Goal: Information Seeking & Learning: Learn about a topic

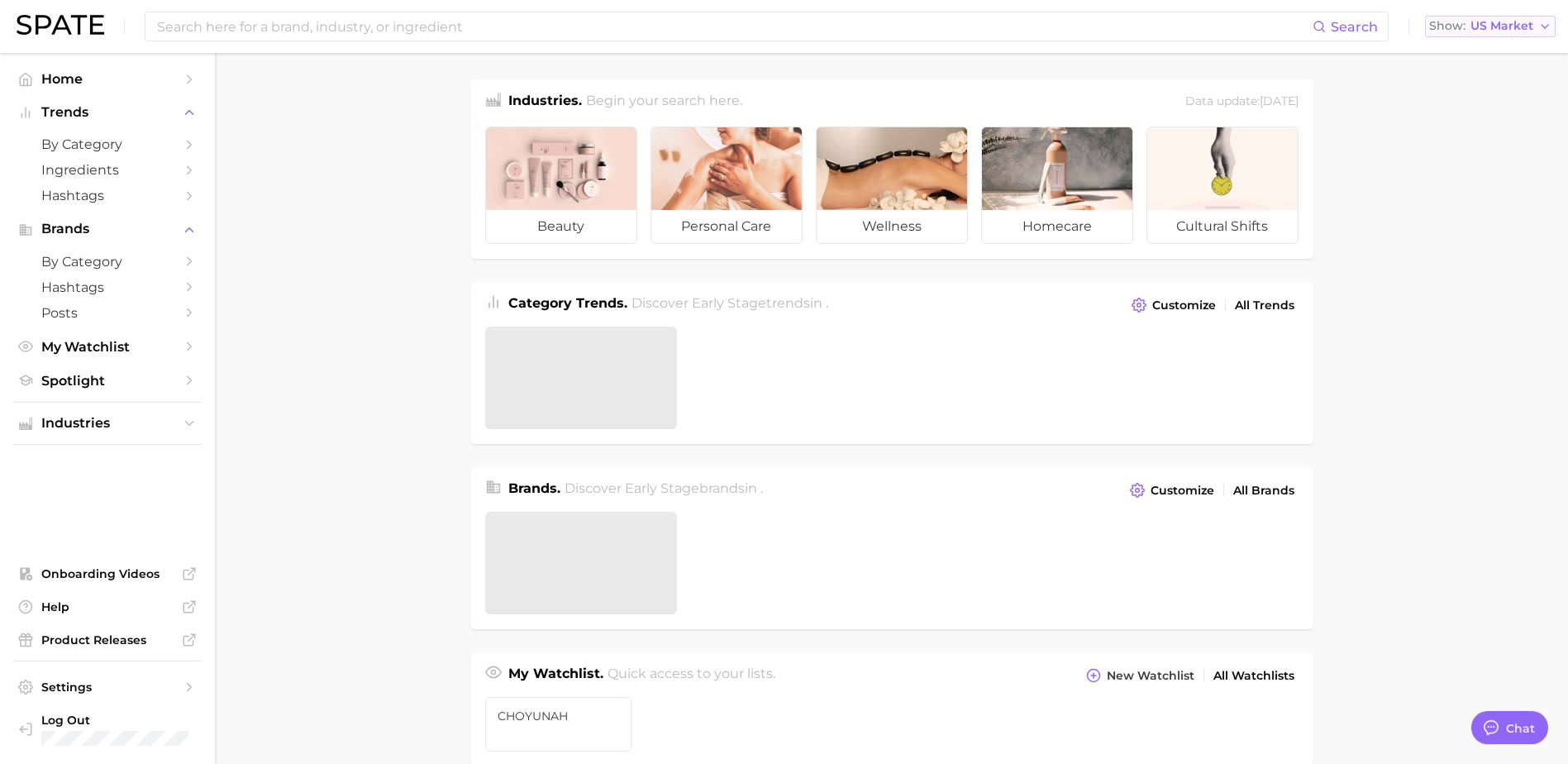
click at [1499, 23] on span "US Market" at bounding box center [1501, 27] width 63 height 9
click at [1502, 195] on button "Global" at bounding box center [1483, 202] width 144 height 30
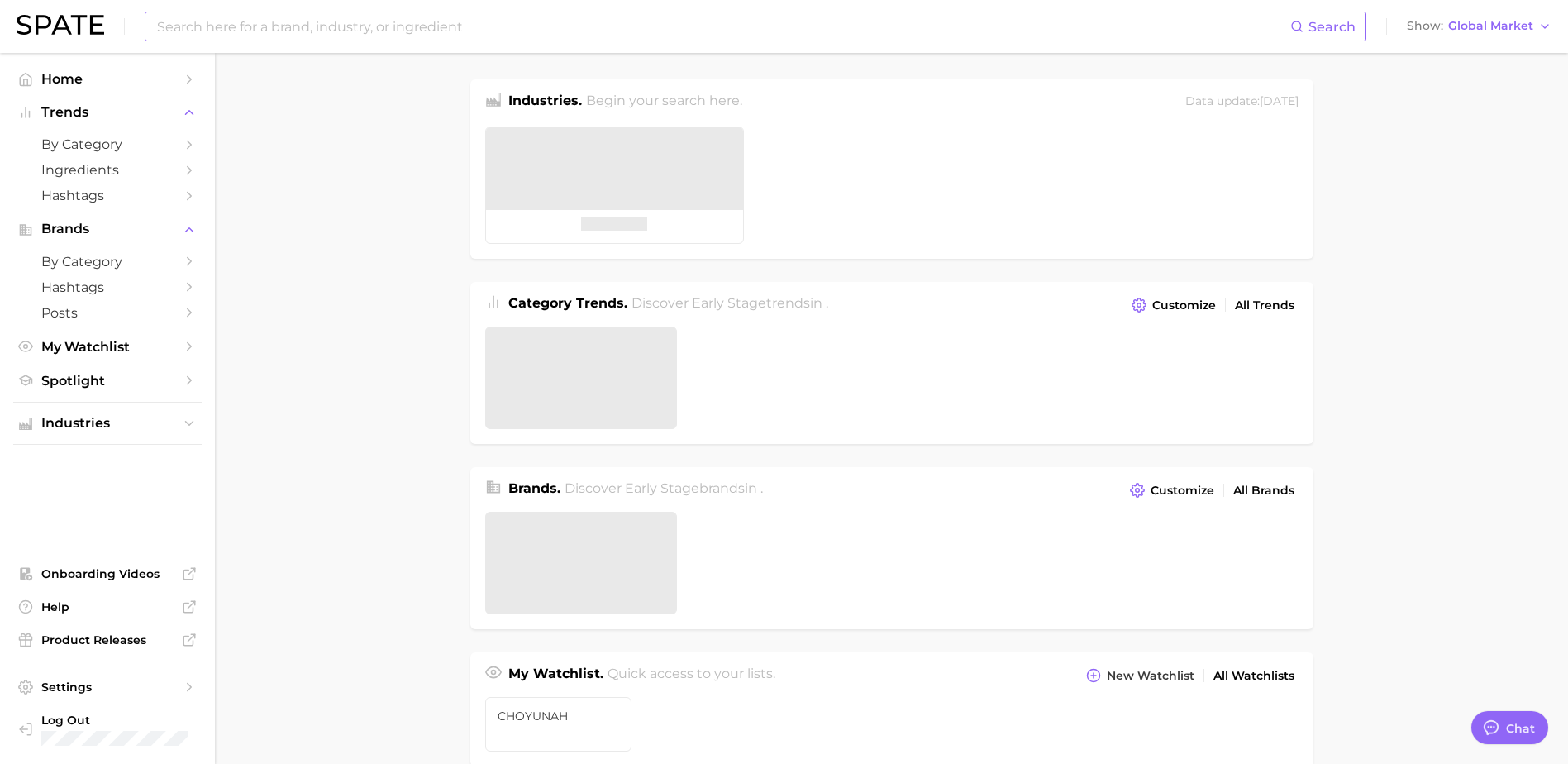
click at [514, 29] on input at bounding box center [723, 27] width 1135 height 28
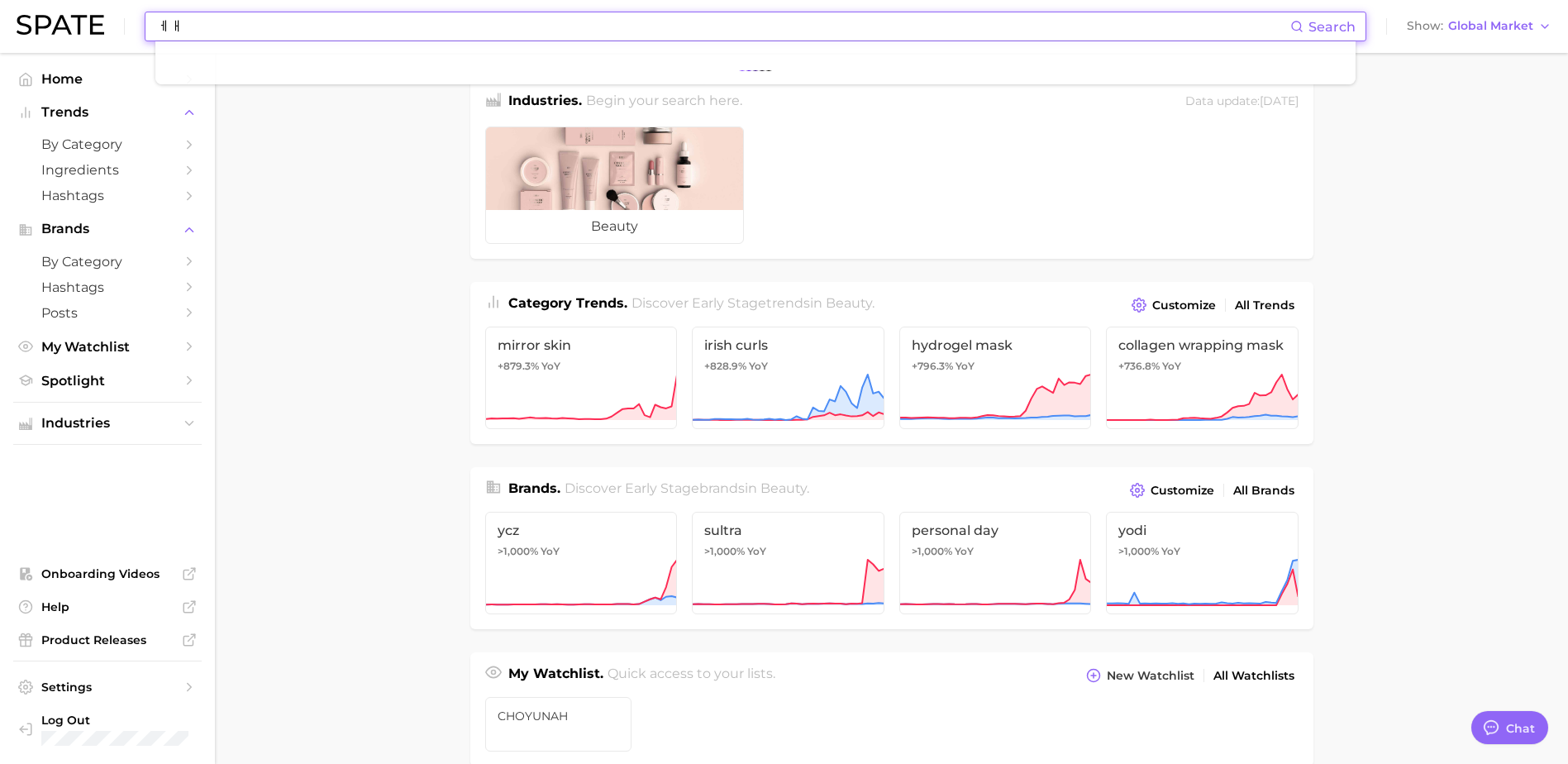
type input "ㅔ"
type input "pore"
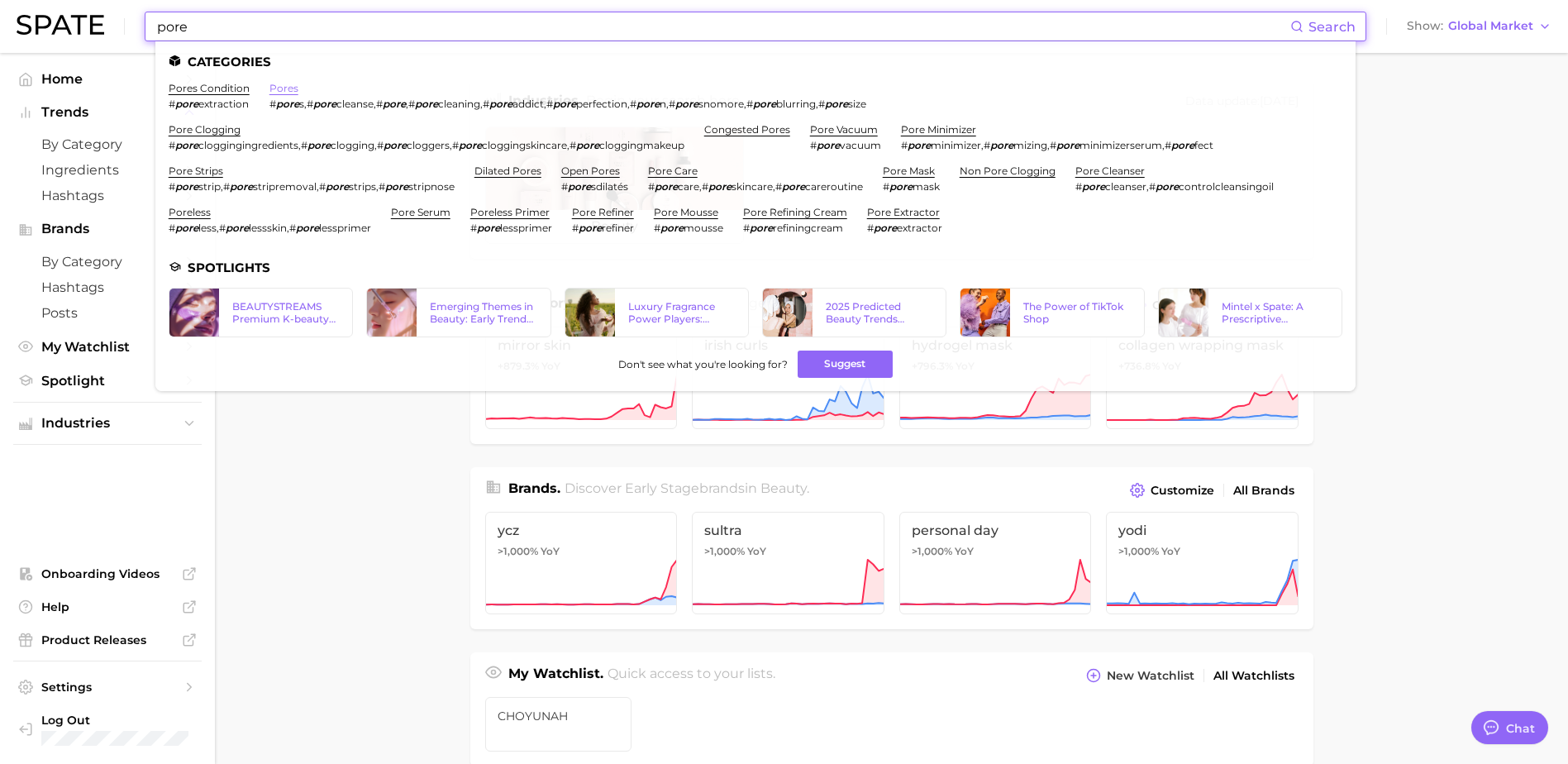
click at [286, 85] on link "pores" at bounding box center [284, 89] width 29 height 13
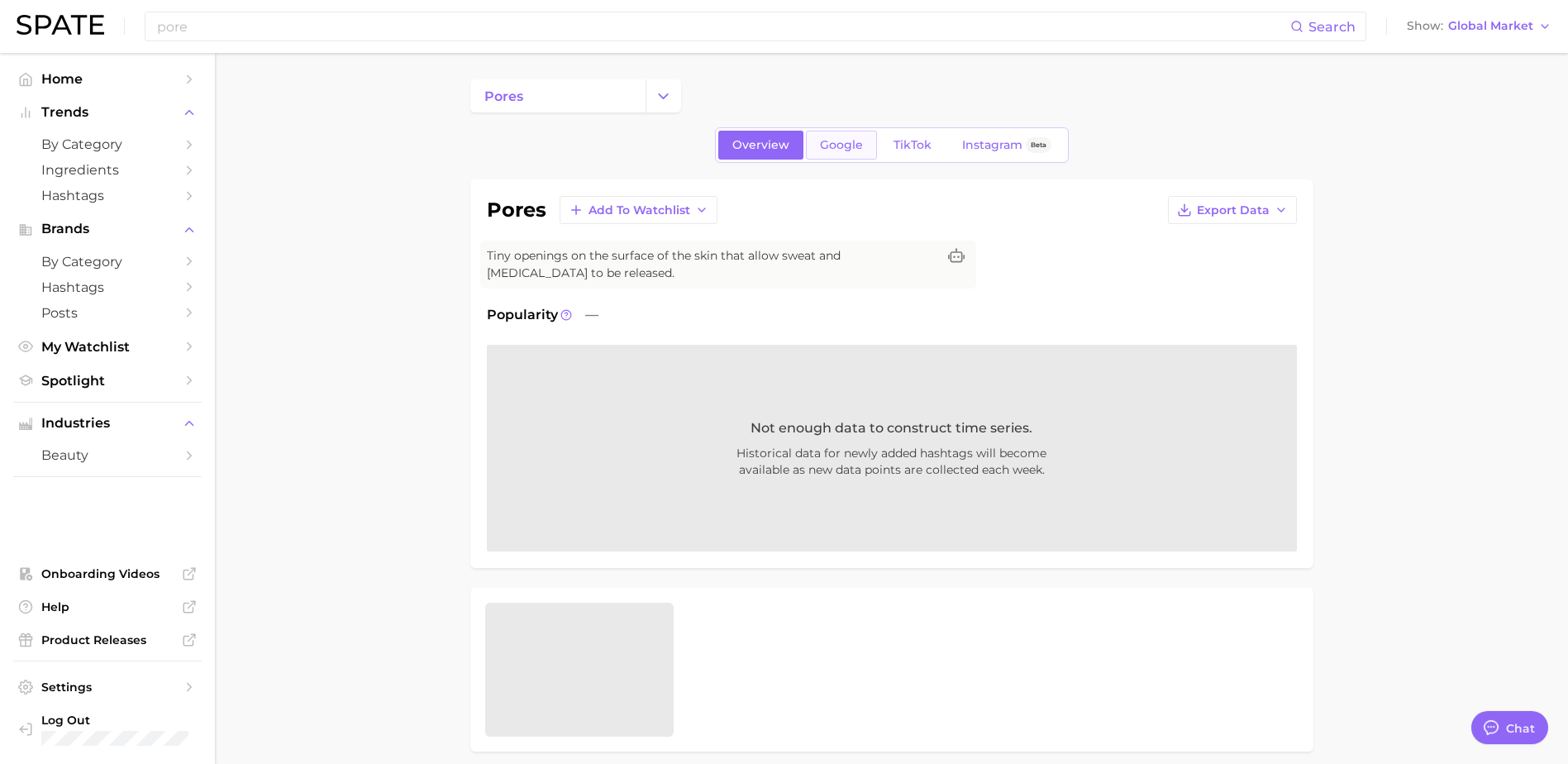
click at [863, 152] on link "Google" at bounding box center [842, 145] width 71 height 29
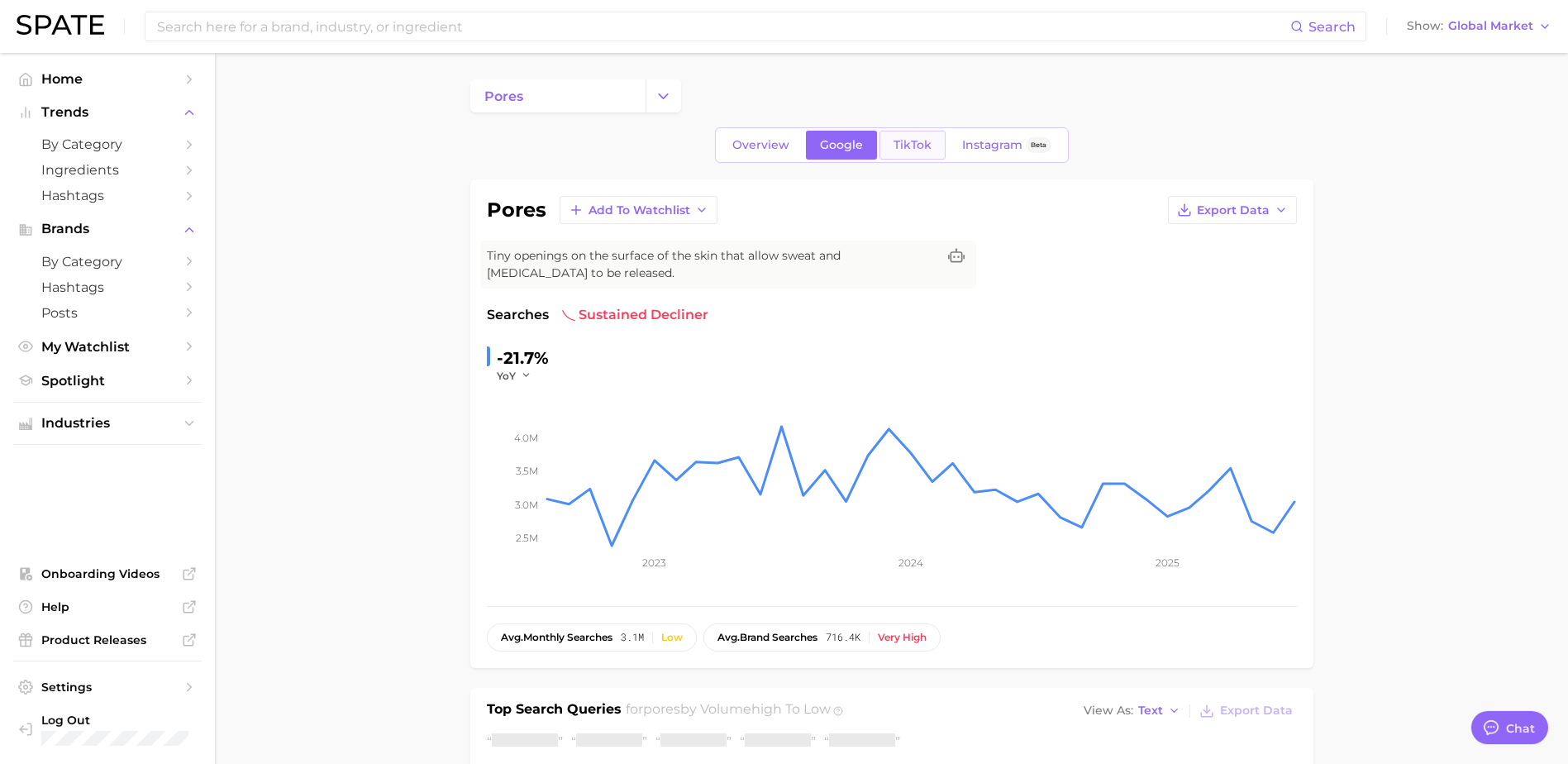
type textarea "x"
click at [895, 147] on span "TikTok" at bounding box center [913, 144] width 38 height 14
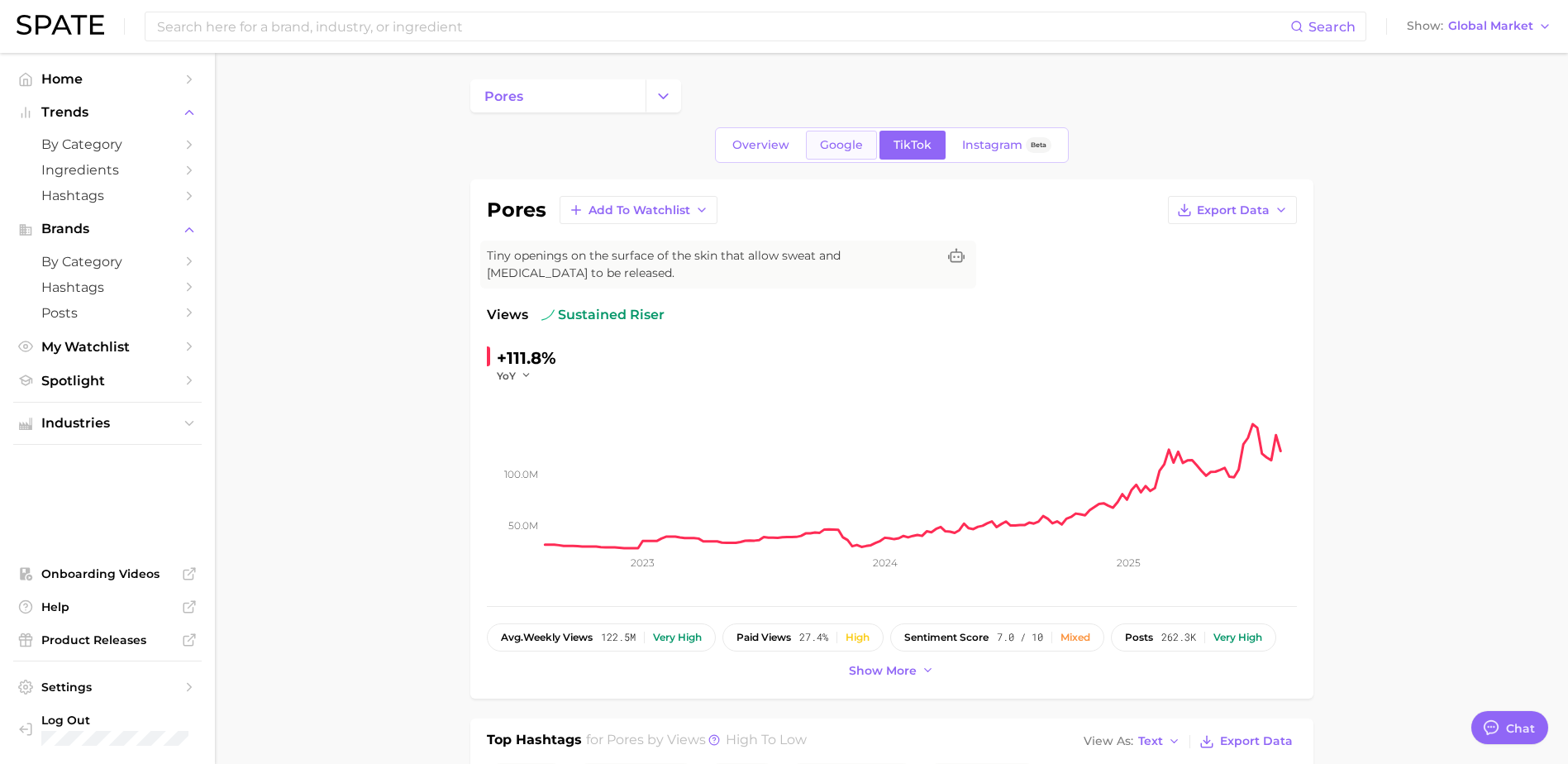
click at [835, 143] on span "Google" at bounding box center [841, 144] width 43 height 14
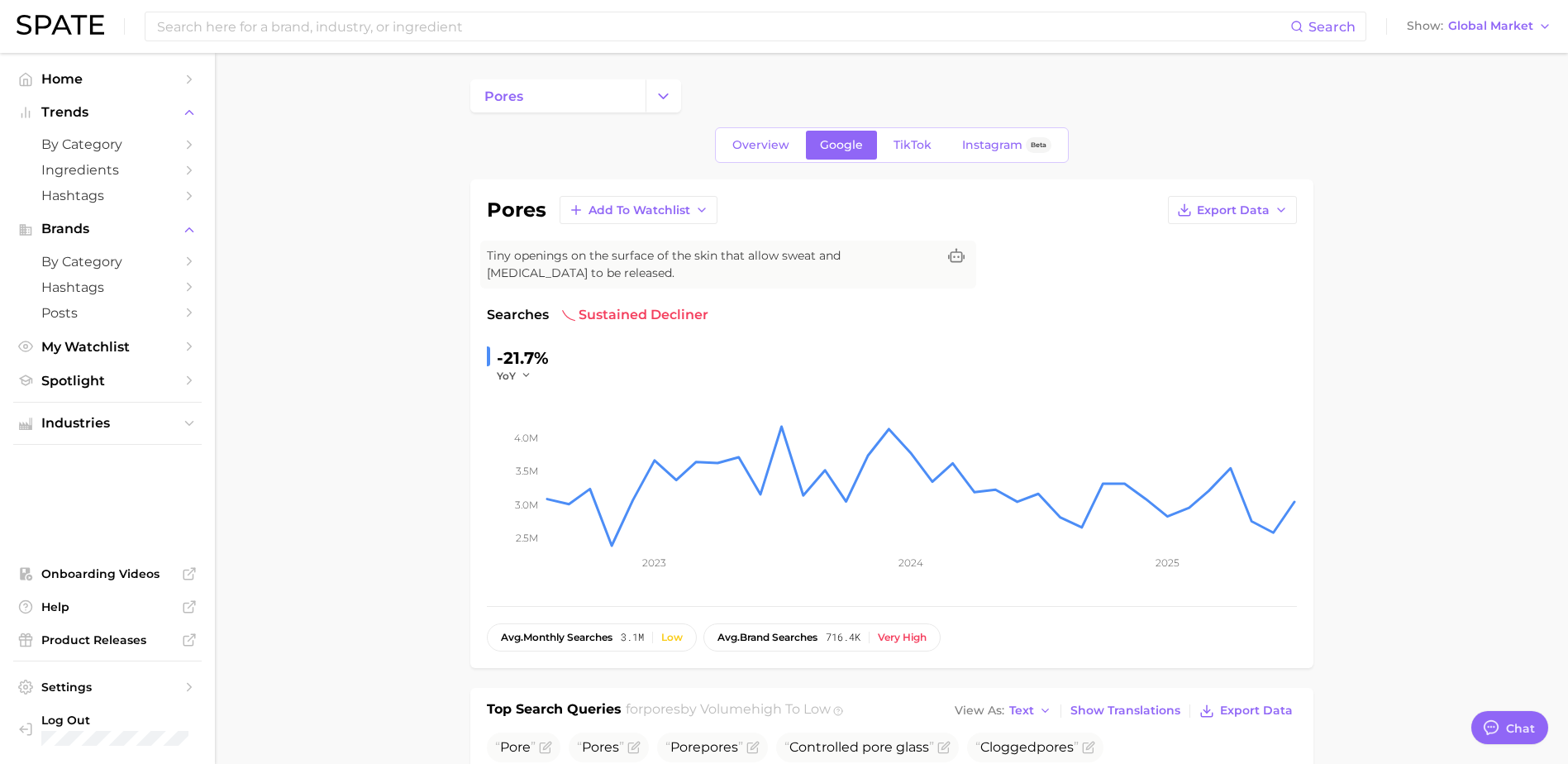
click at [545, 30] on input at bounding box center [723, 27] width 1135 height 28
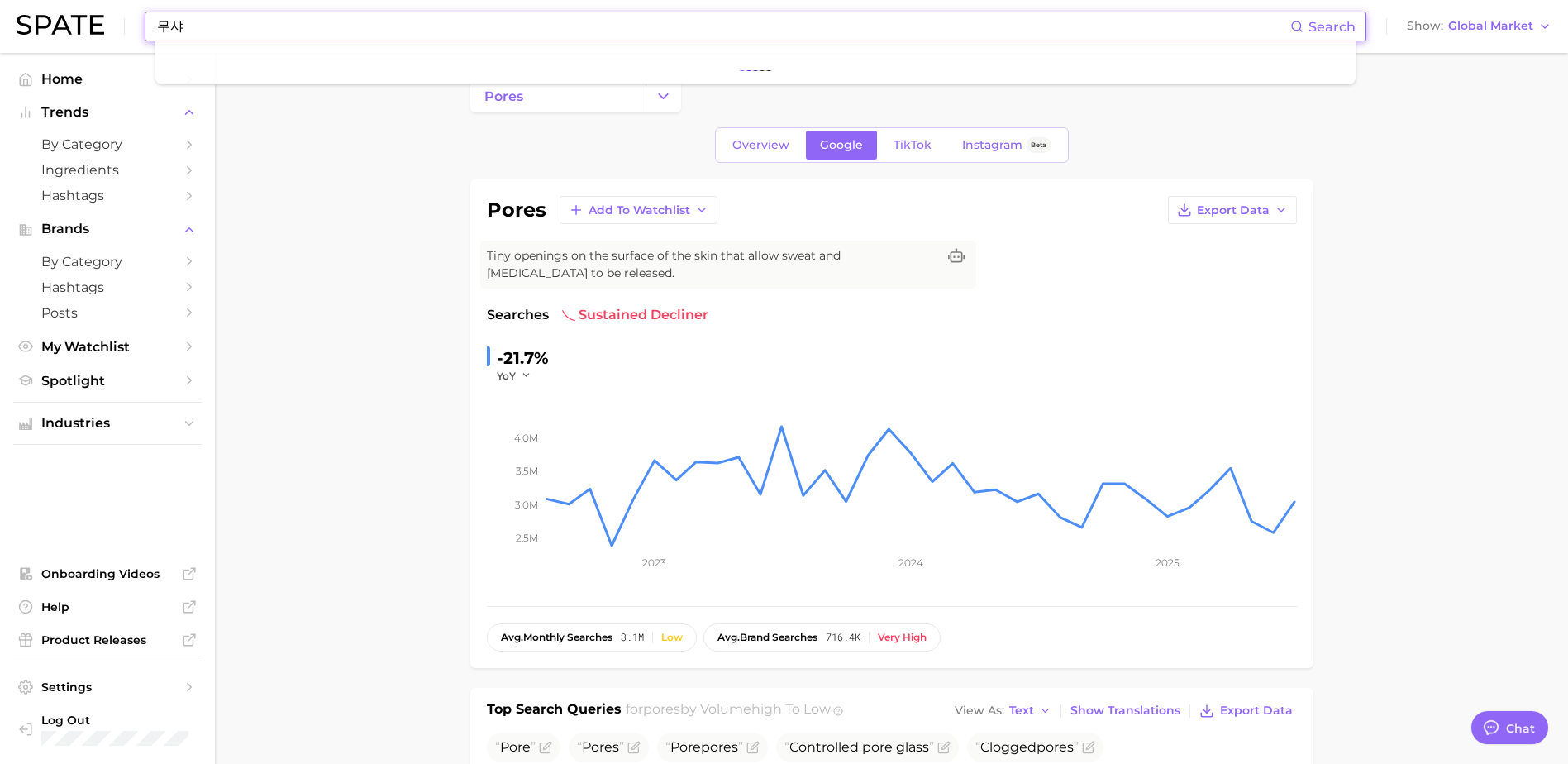
type input "무"
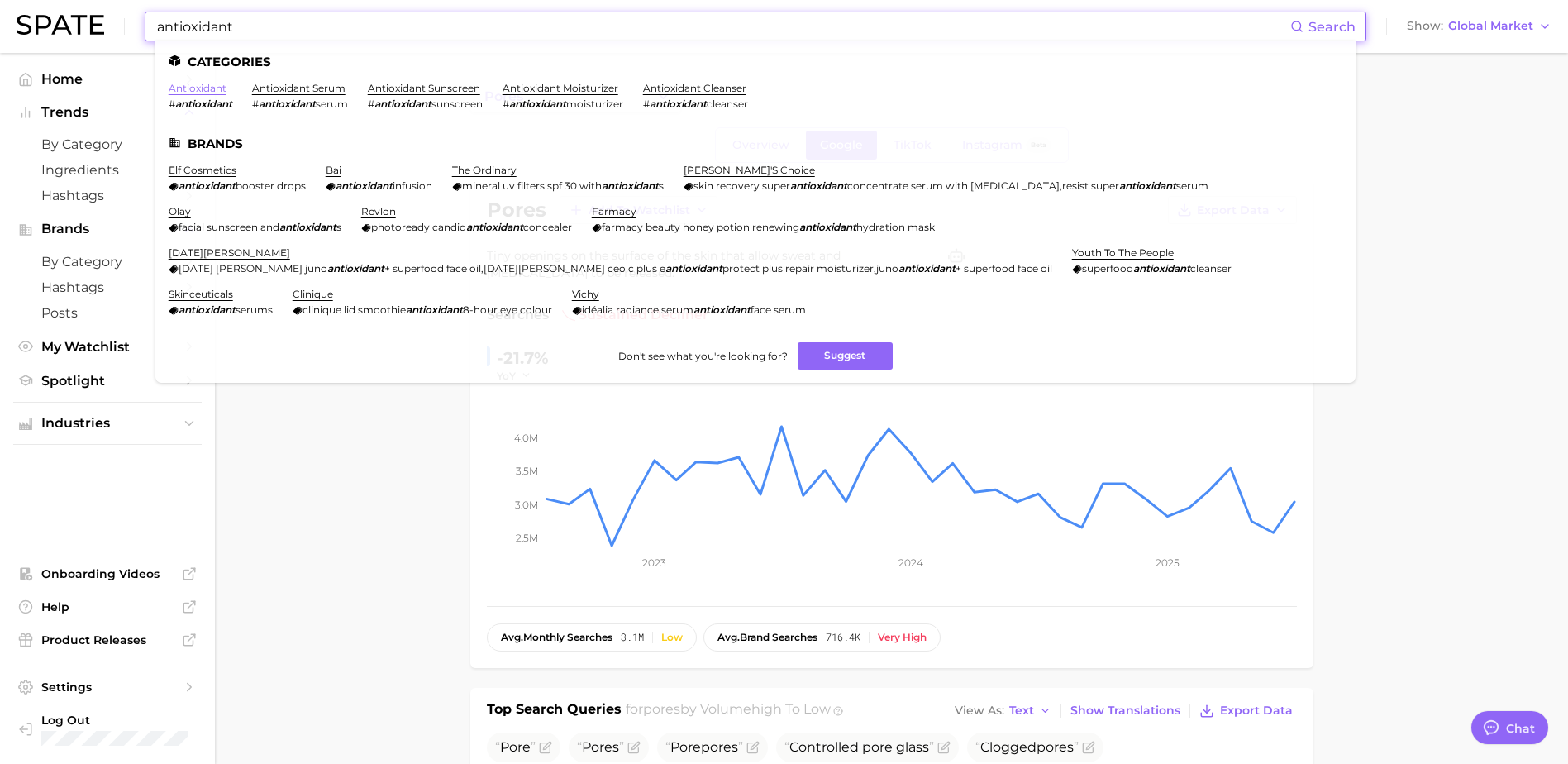
type input "antioxidant"
click at [203, 87] on link "antioxidant" at bounding box center [196, 89] width 58 height 13
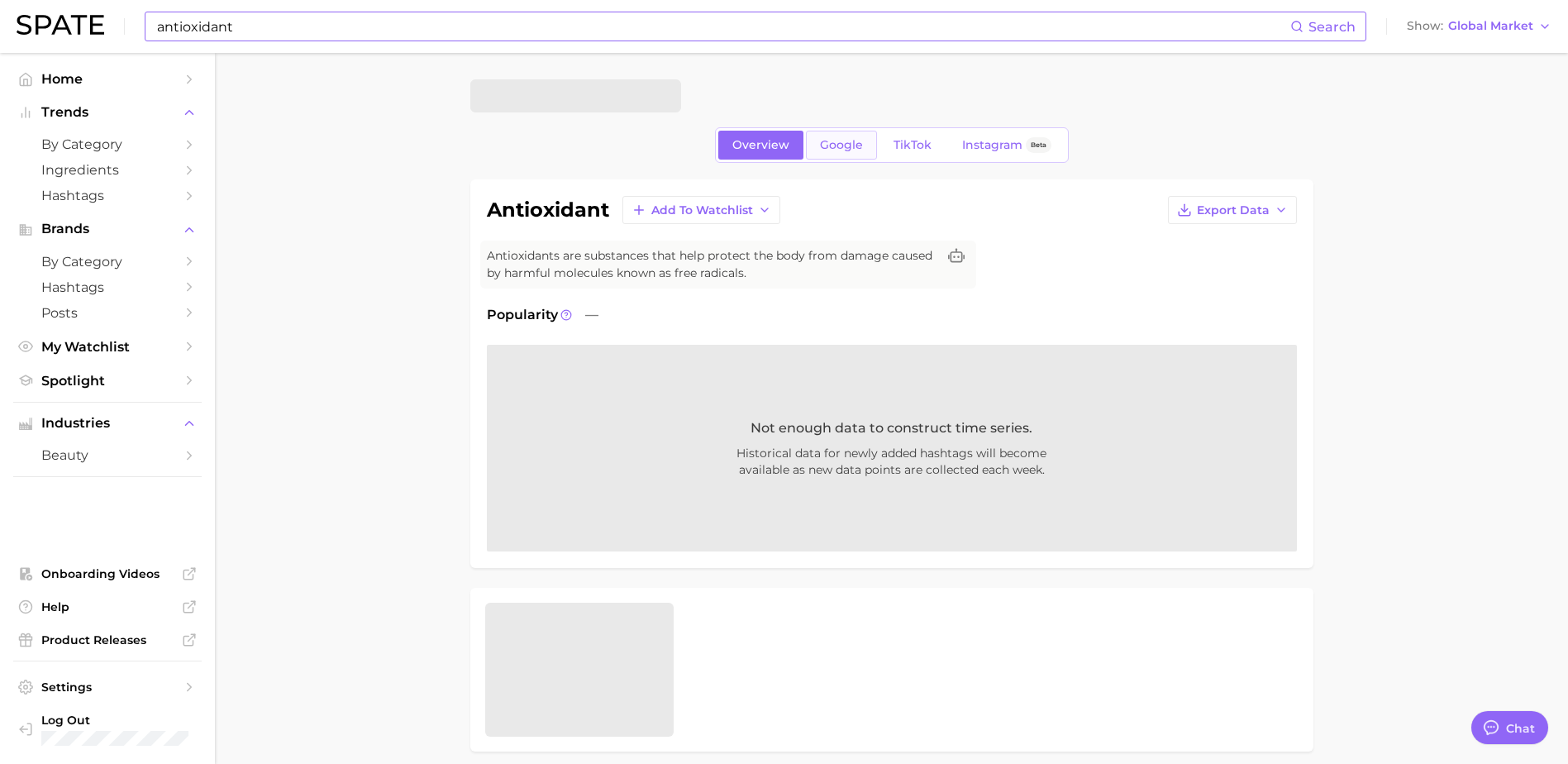
click at [830, 148] on span "Google" at bounding box center [841, 144] width 43 height 14
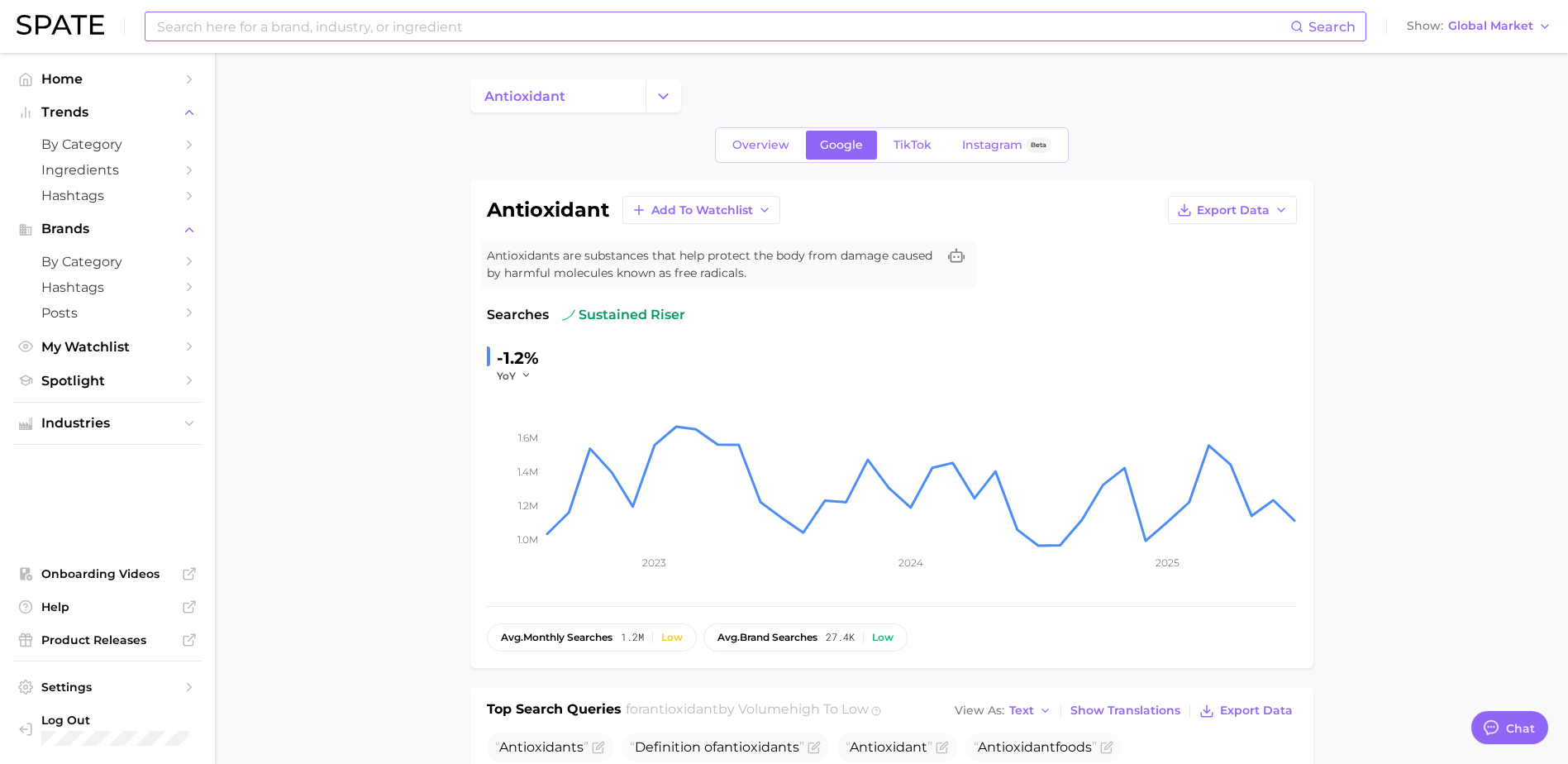
click at [530, 23] on input at bounding box center [723, 27] width 1135 height 28
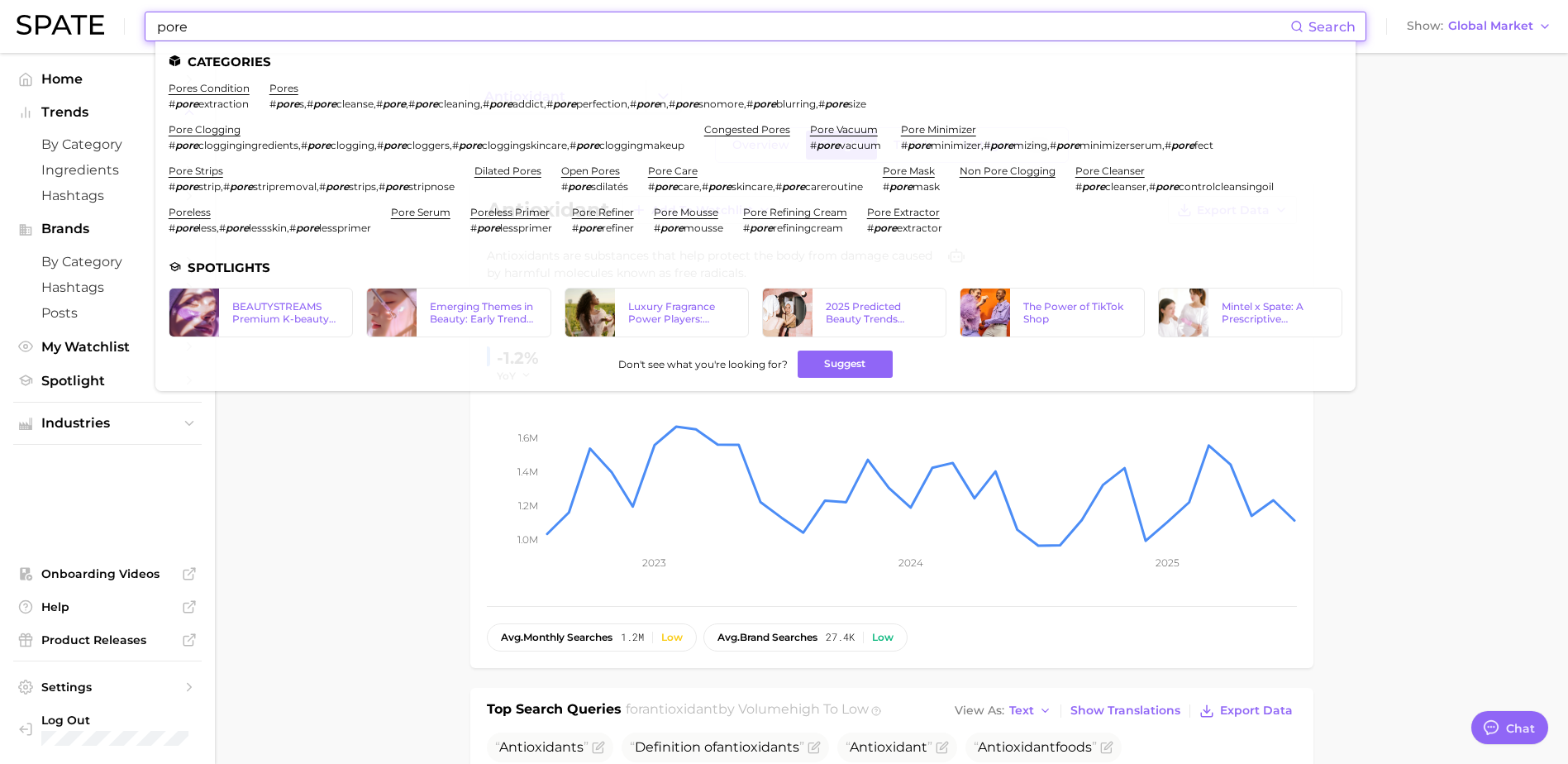
drag, startPoint x: 207, startPoint y: 28, endPoint x: 78, endPoint y: 25, distance: 129.0
click at [78, 25] on div "pore Search Categories pores condition # pore extraction pores # pore s , # por…" at bounding box center [783, 27] width 1534 height 53
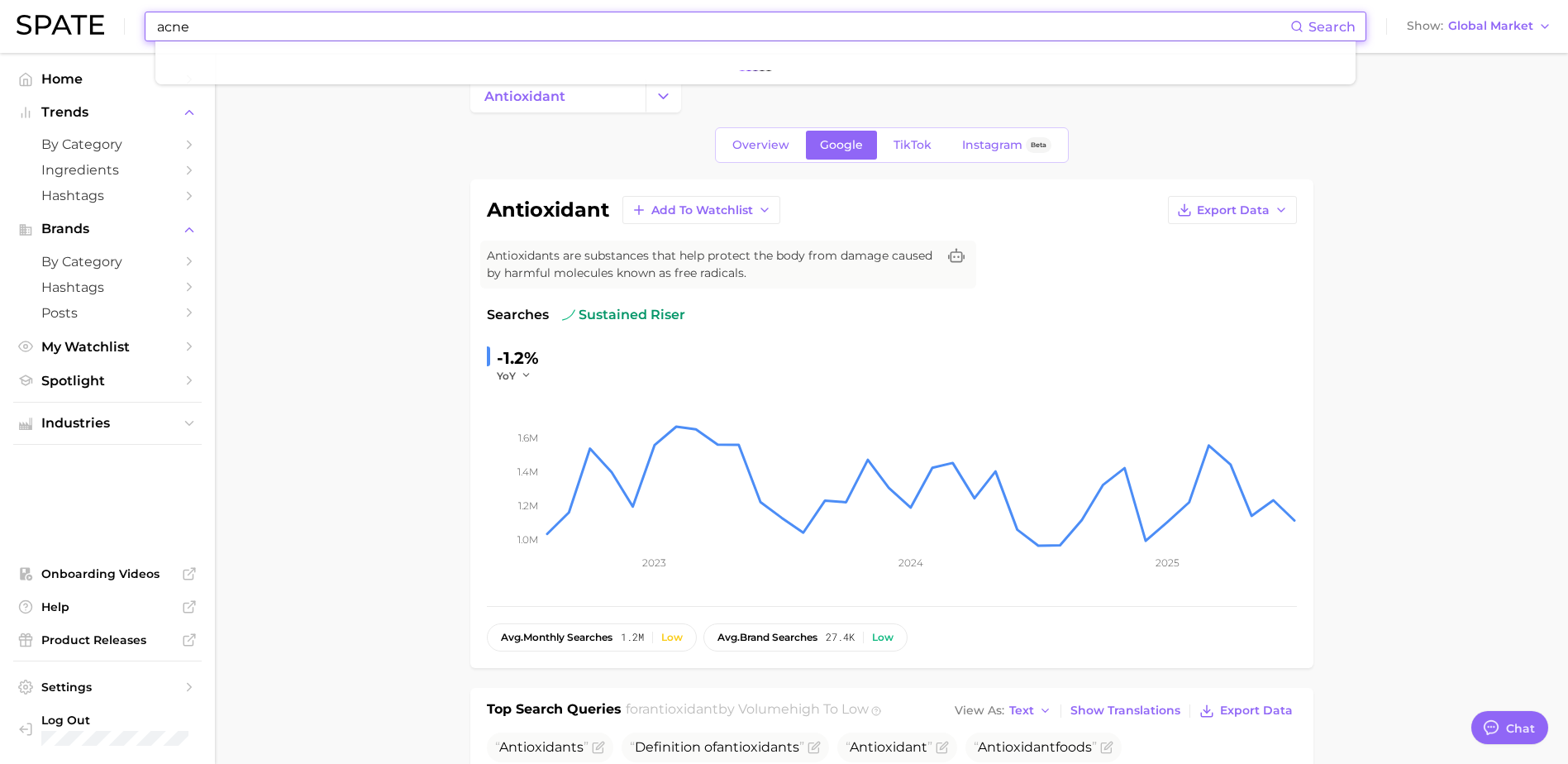
type input "acne"
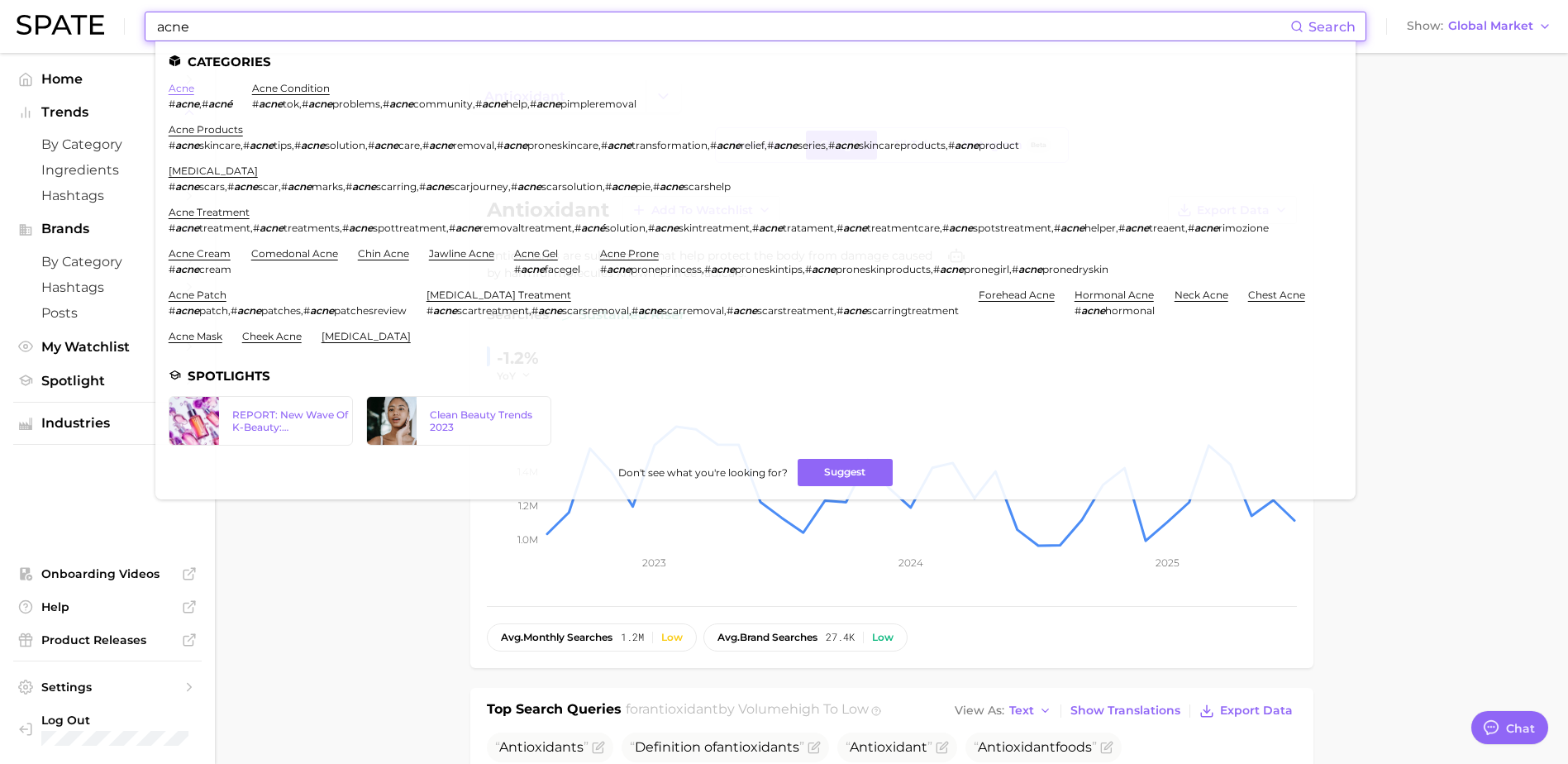
click at [169, 86] on link "acne" at bounding box center [181, 89] width 26 height 13
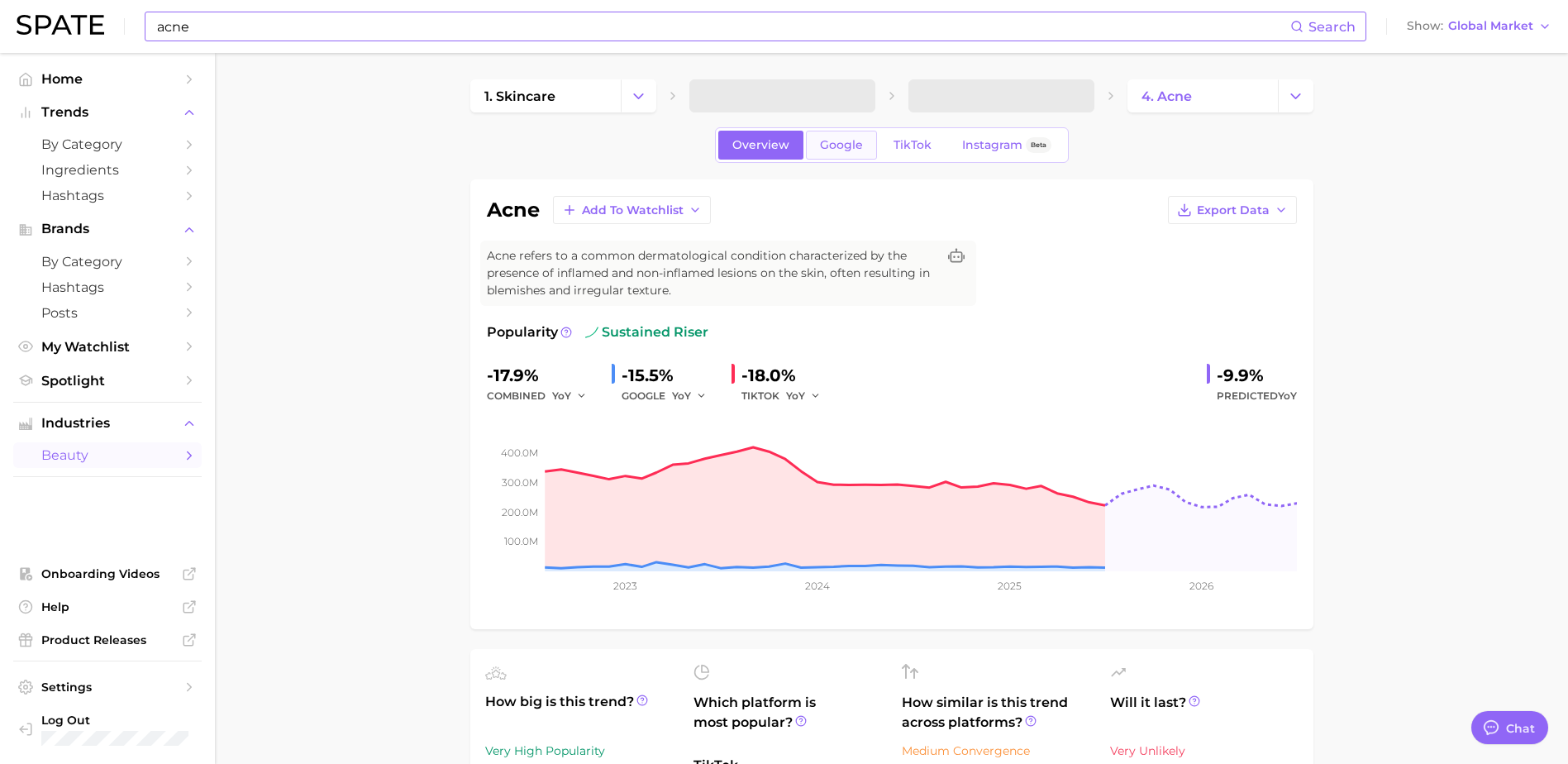
click at [852, 131] on link "Google" at bounding box center [842, 145] width 71 height 29
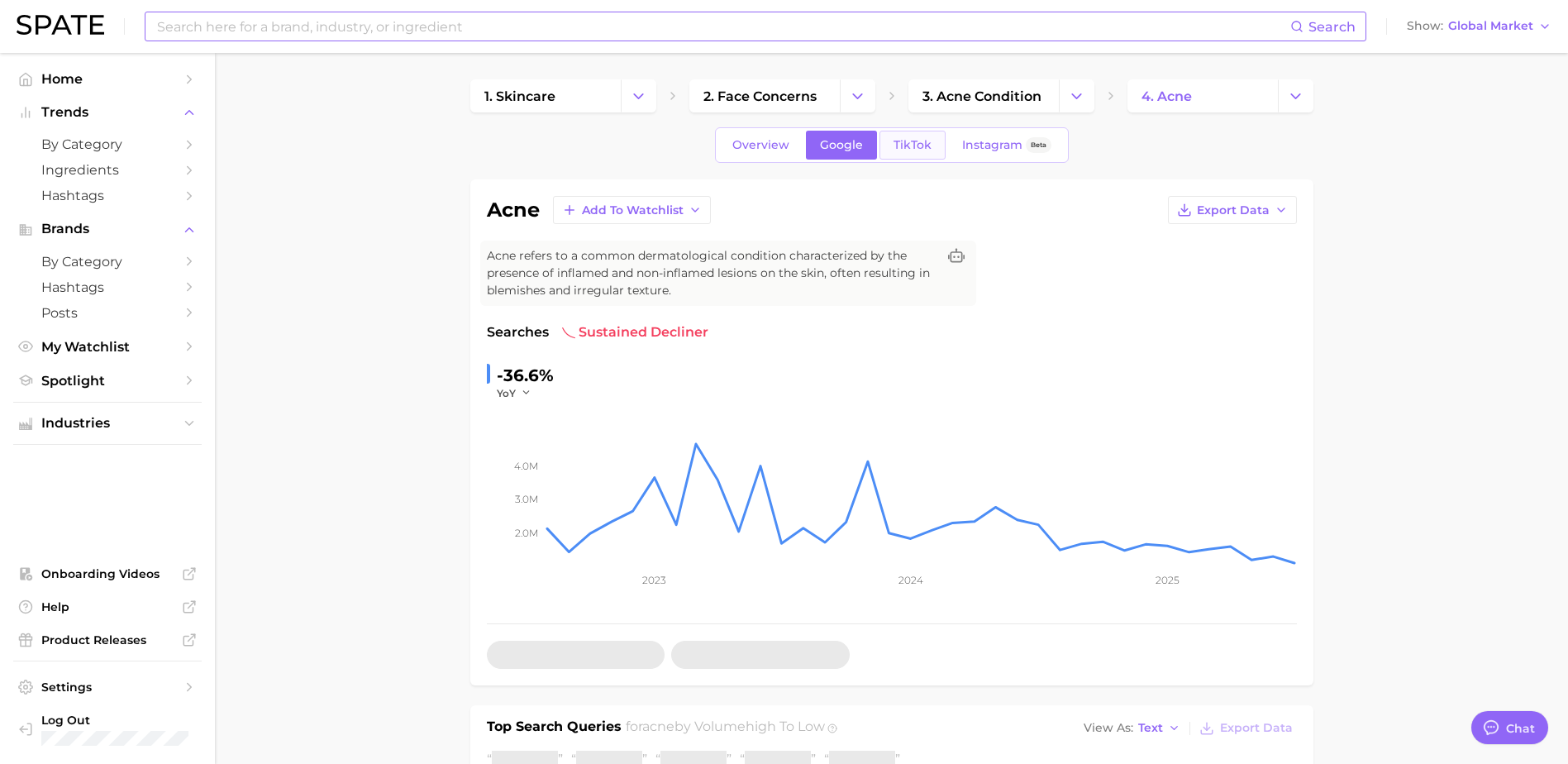
click at [926, 143] on span "TikTok" at bounding box center [913, 144] width 38 height 14
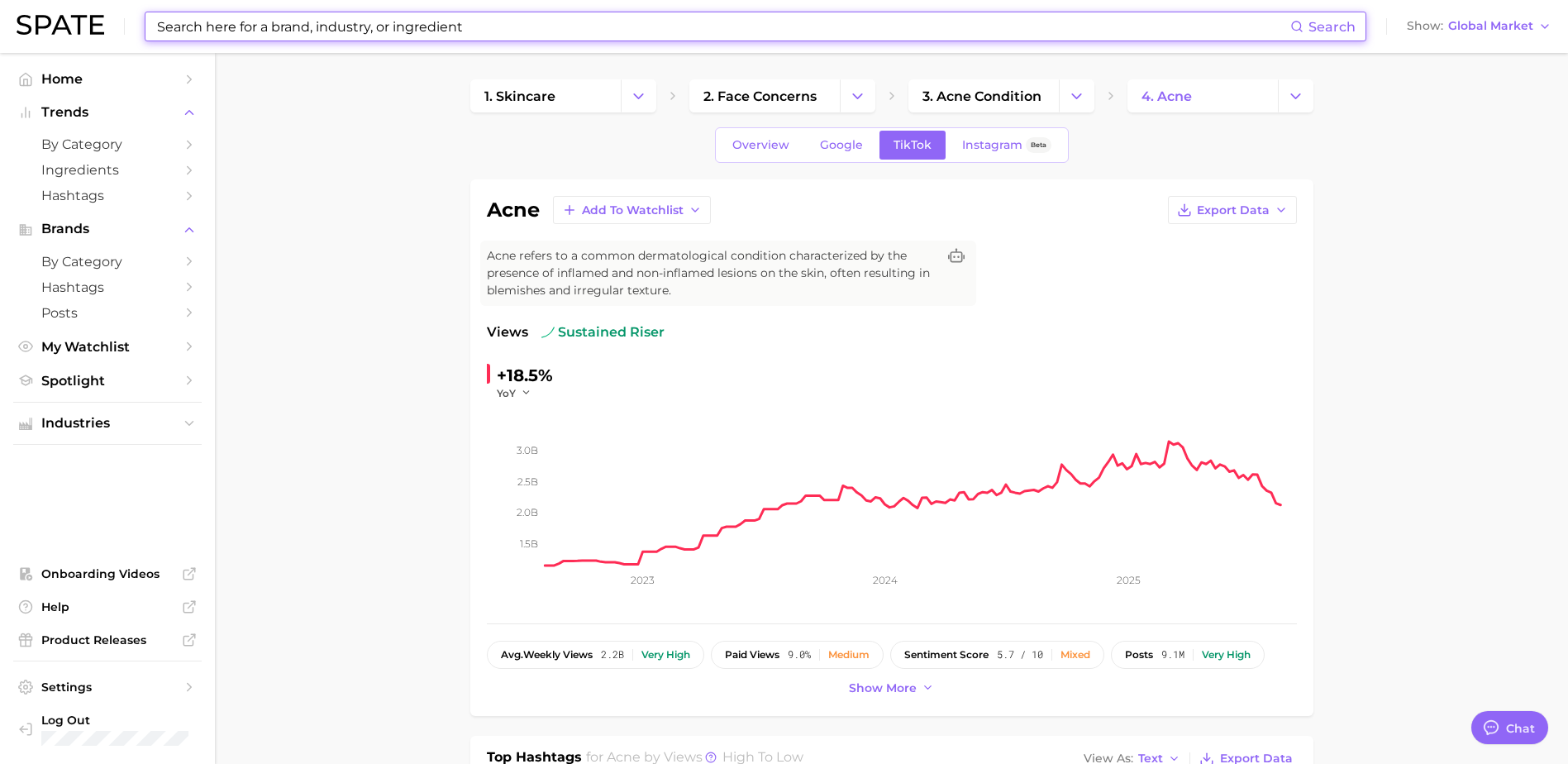
click at [537, 39] on input at bounding box center [723, 27] width 1135 height 28
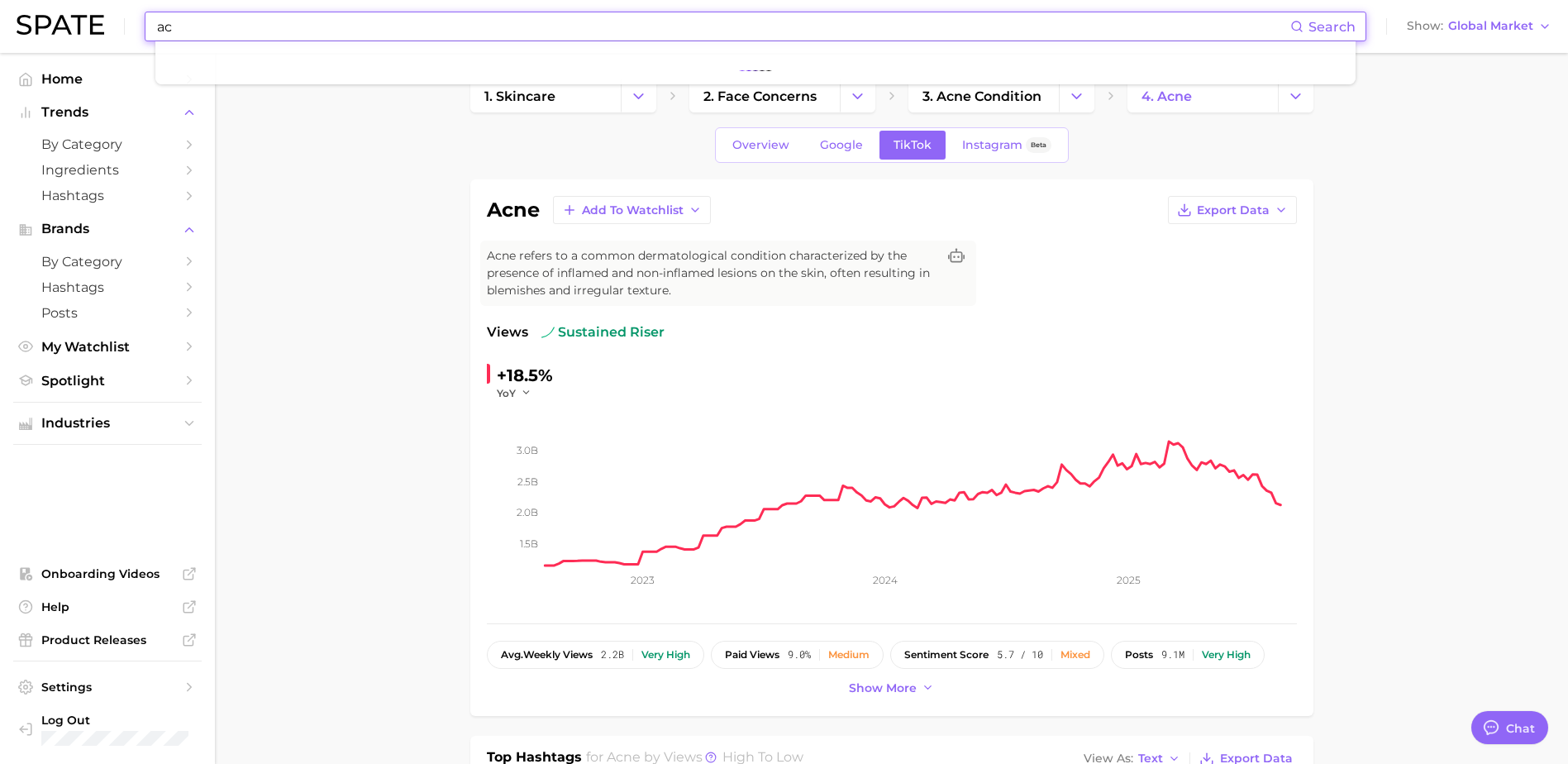
type input "a"
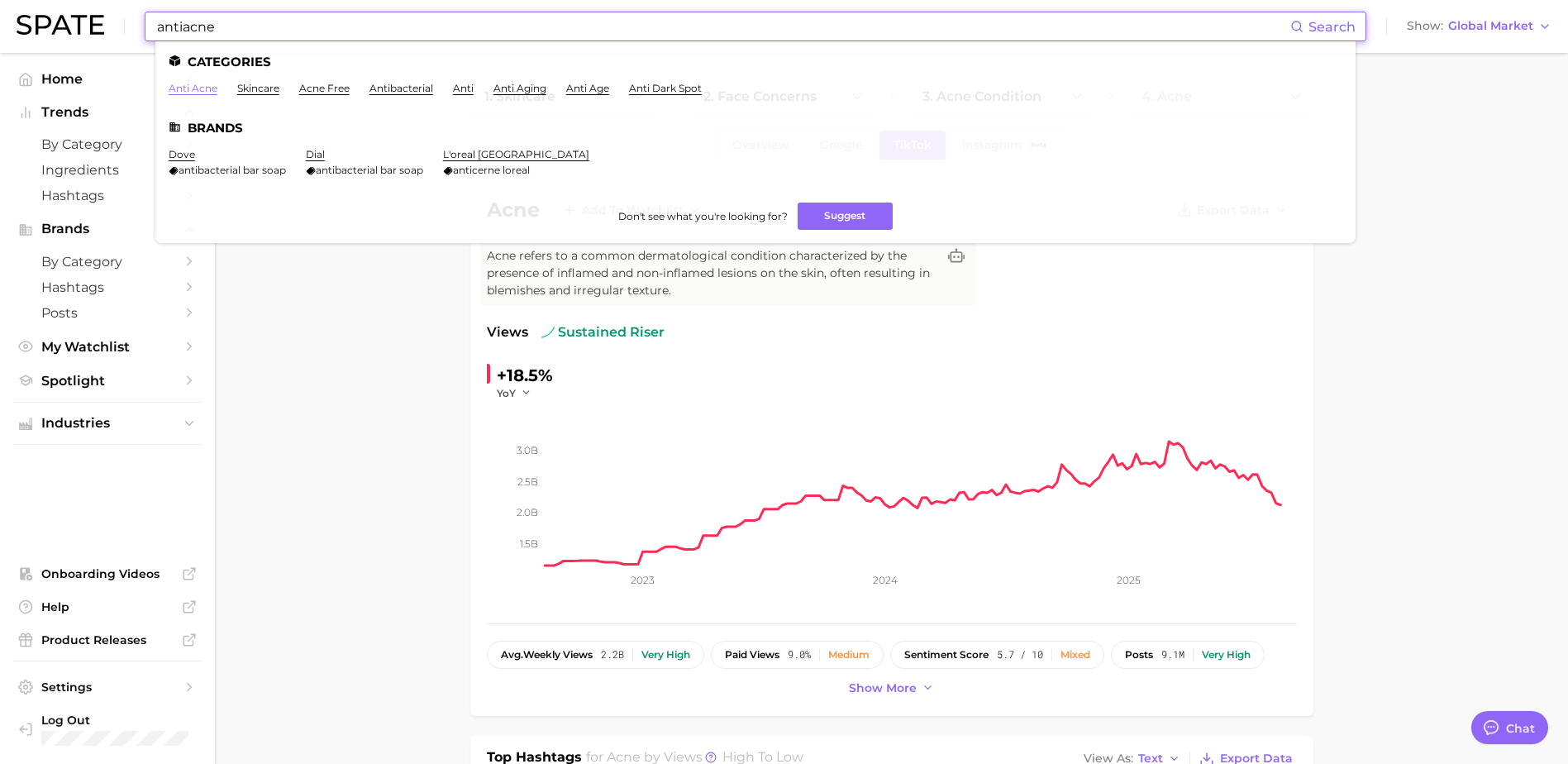
type input "antiacne"
click at [198, 90] on link "anti acne" at bounding box center [192, 89] width 48 height 13
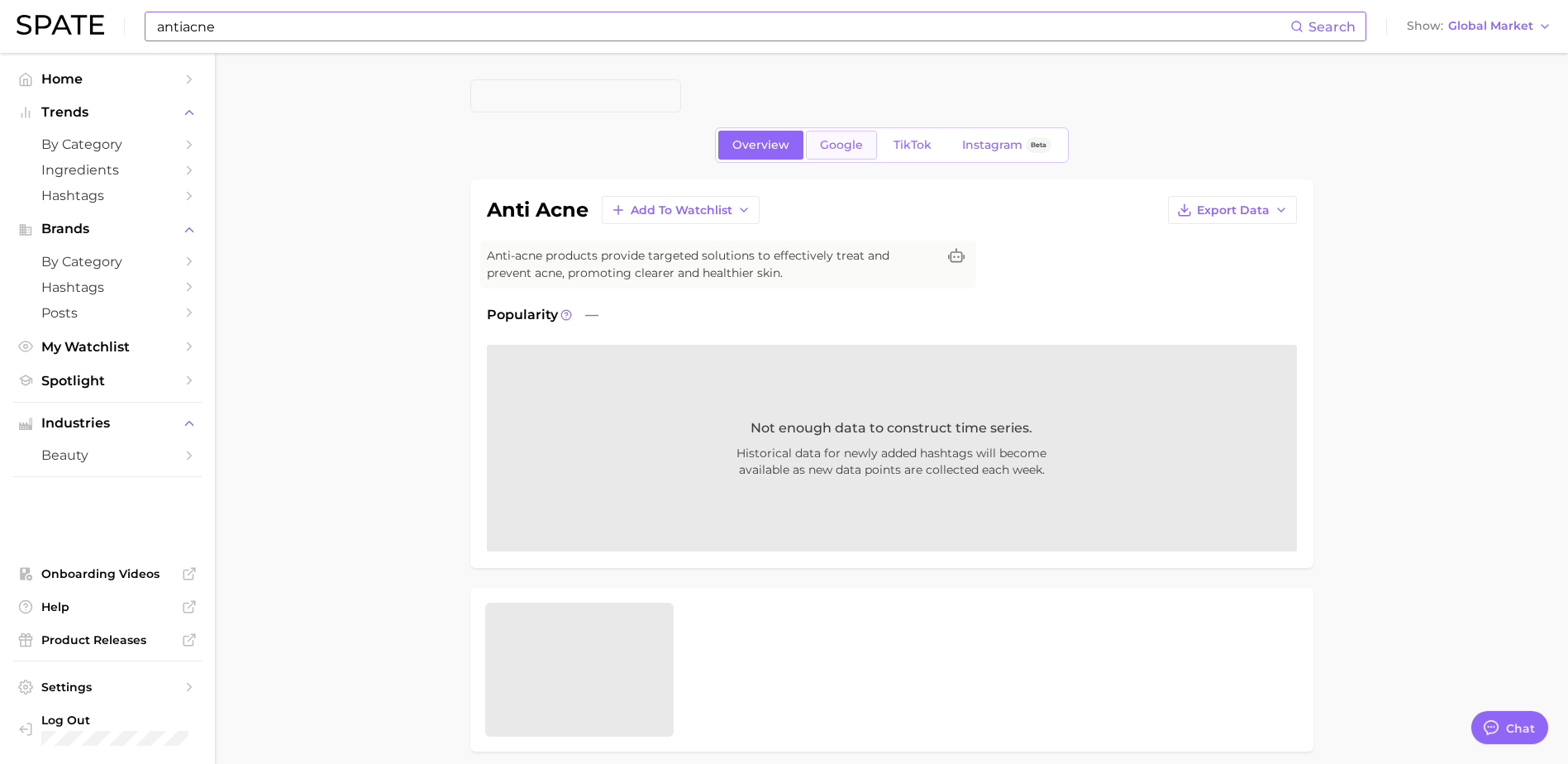
click at [821, 131] on link "Google" at bounding box center [842, 145] width 71 height 29
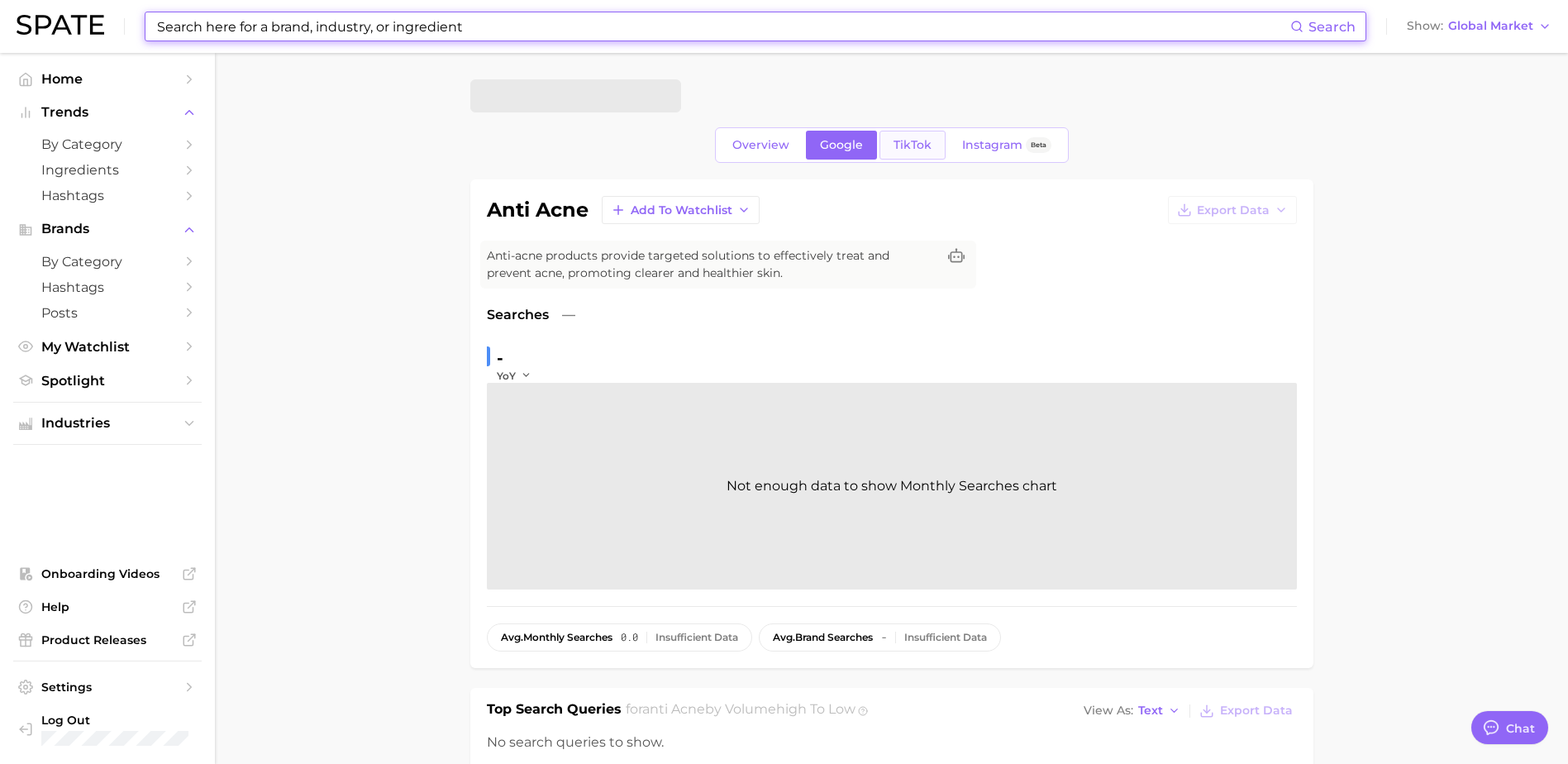
click at [895, 138] on span "TikTok" at bounding box center [913, 144] width 38 height 14
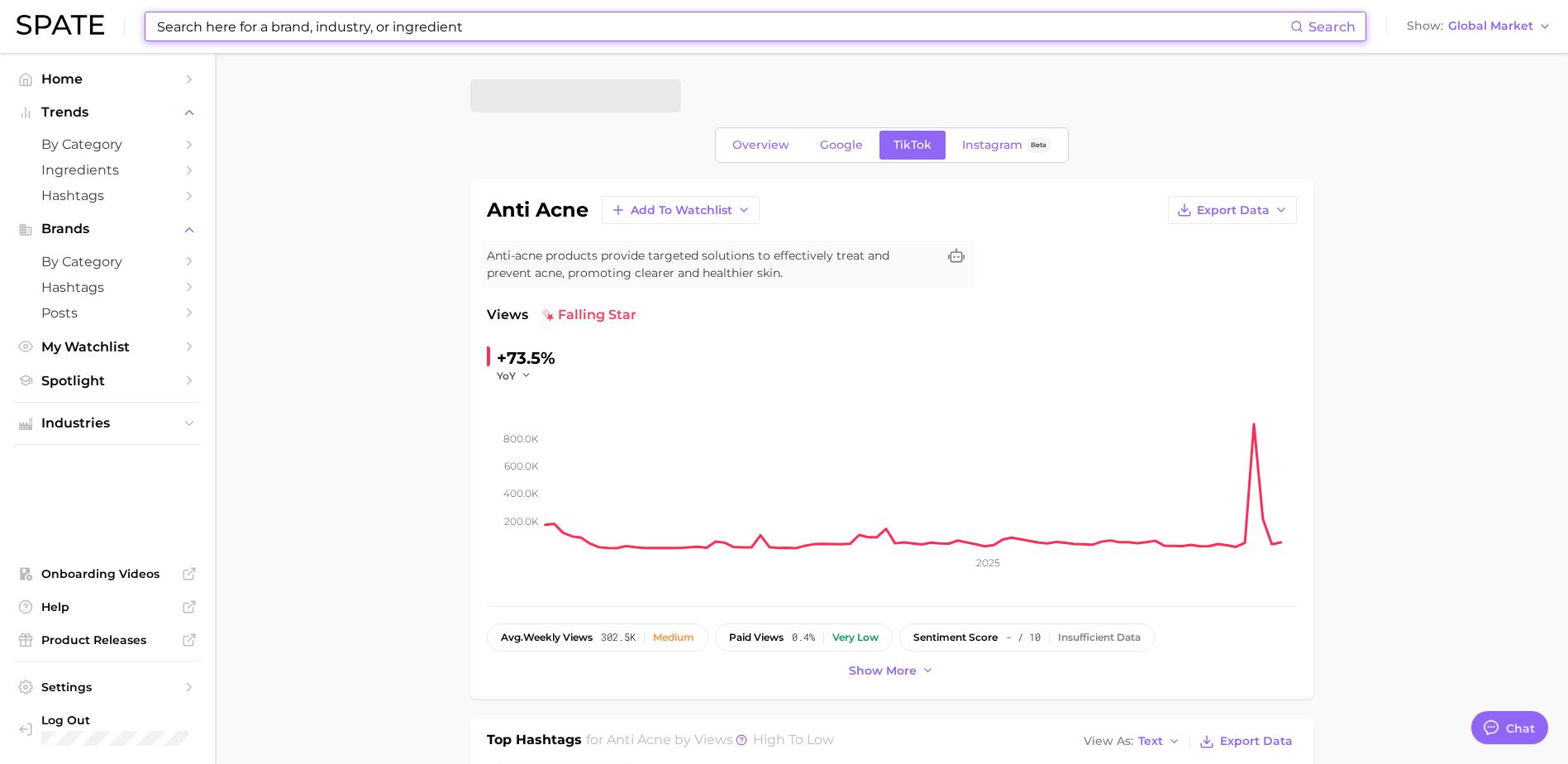
click at [307, 30] on input at bounding box center [723, 27] width 1135 height 28
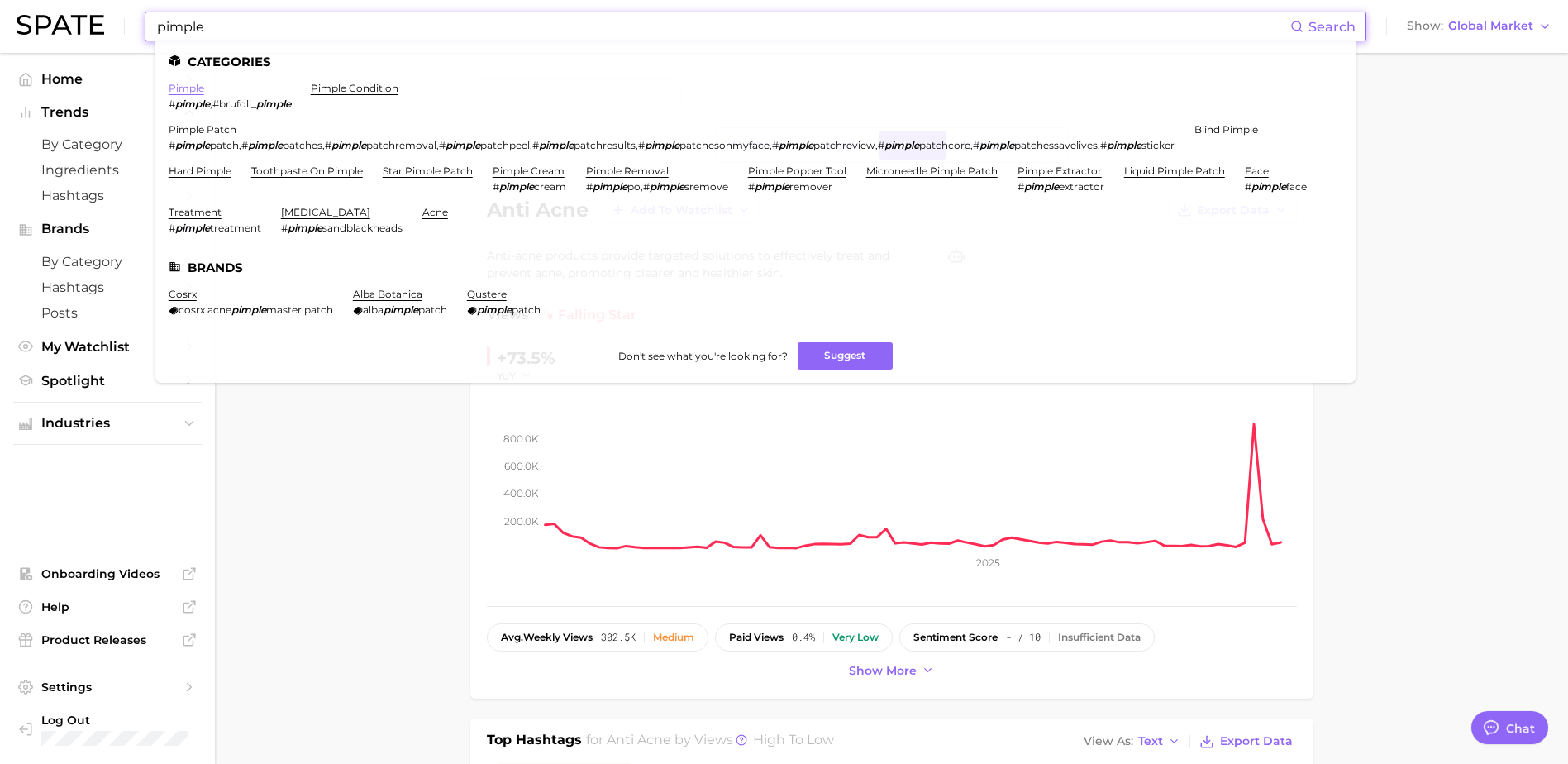
type input "pimple"
click at [190, 87] on link "pimple" at bounding box center [185, 89] width 36 height 13
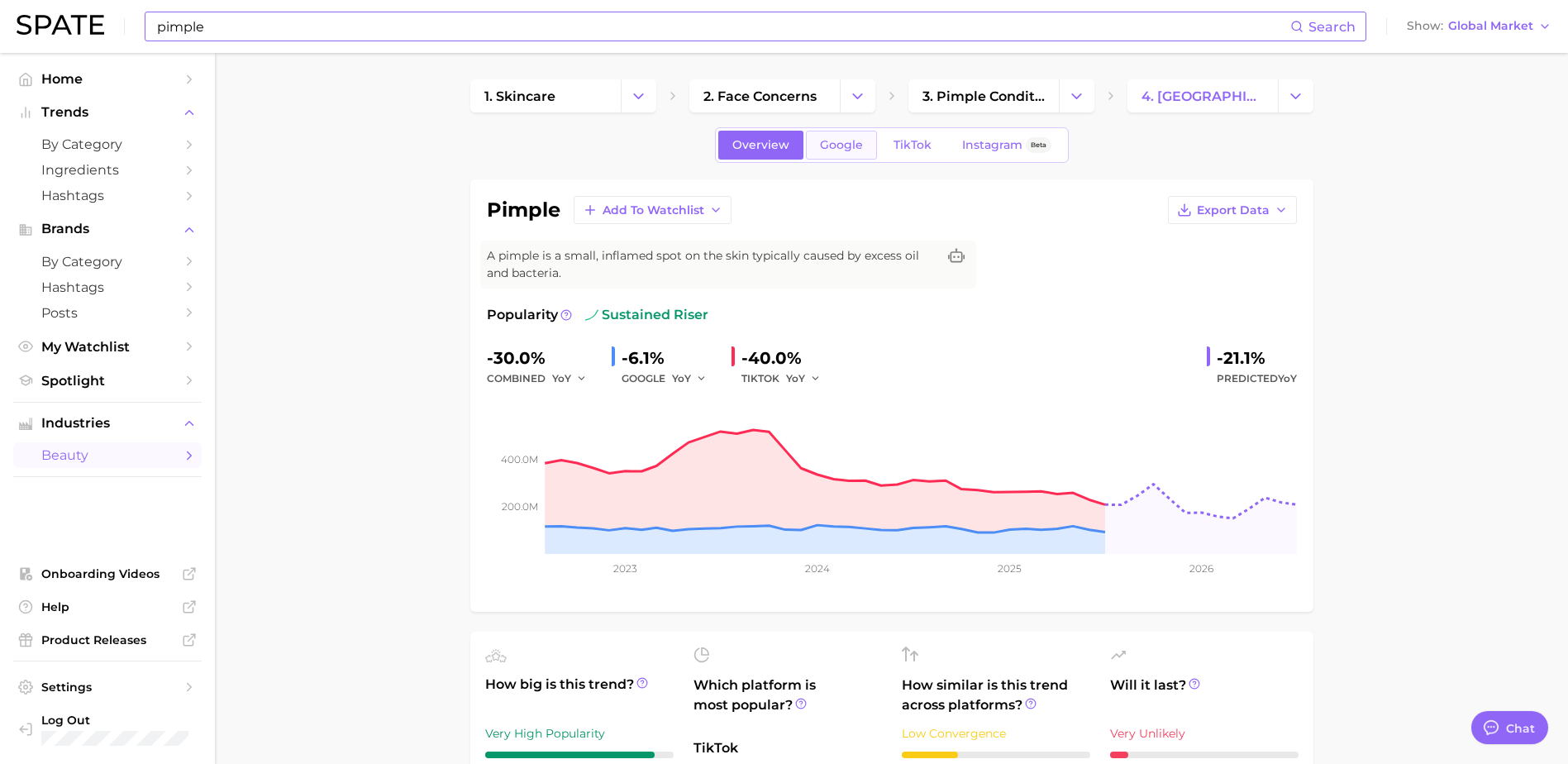
click at [833, 139] on span "Google" at bounding box center [841, 144] width 43 height 14
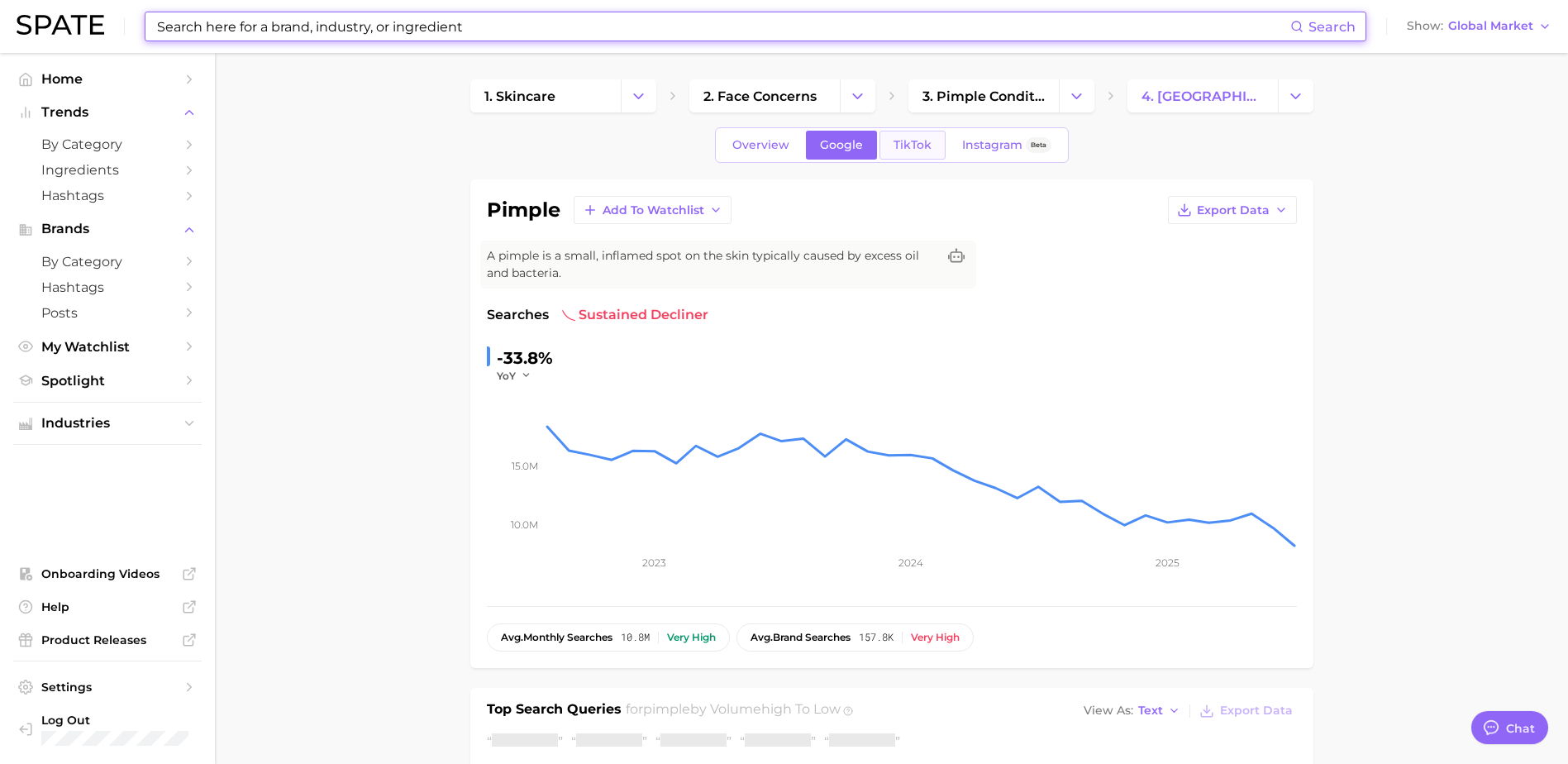
click at [905, 141] on span "TikTok" at bounding box center [913, 144] width 38 height 14
